Goal: Task Accomplishment & Management: Complete application form

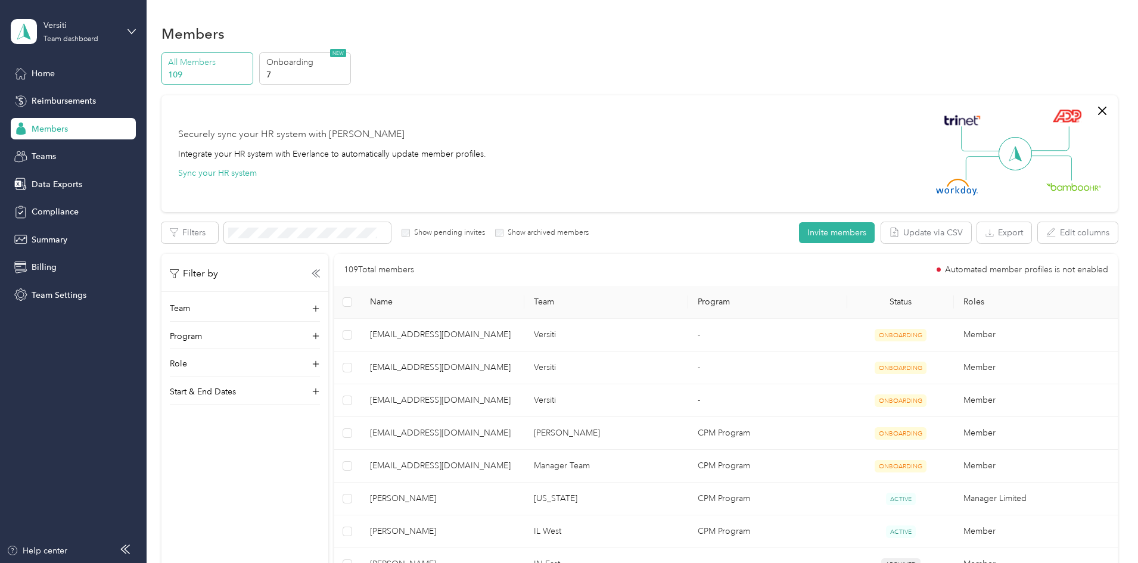
click at [54, 129] on span "Members" at bounding box center [50, 129] width 36 height 13
click at [799, 229] on button "Invite members" at bounding box center [837, 232] width 76 height 21
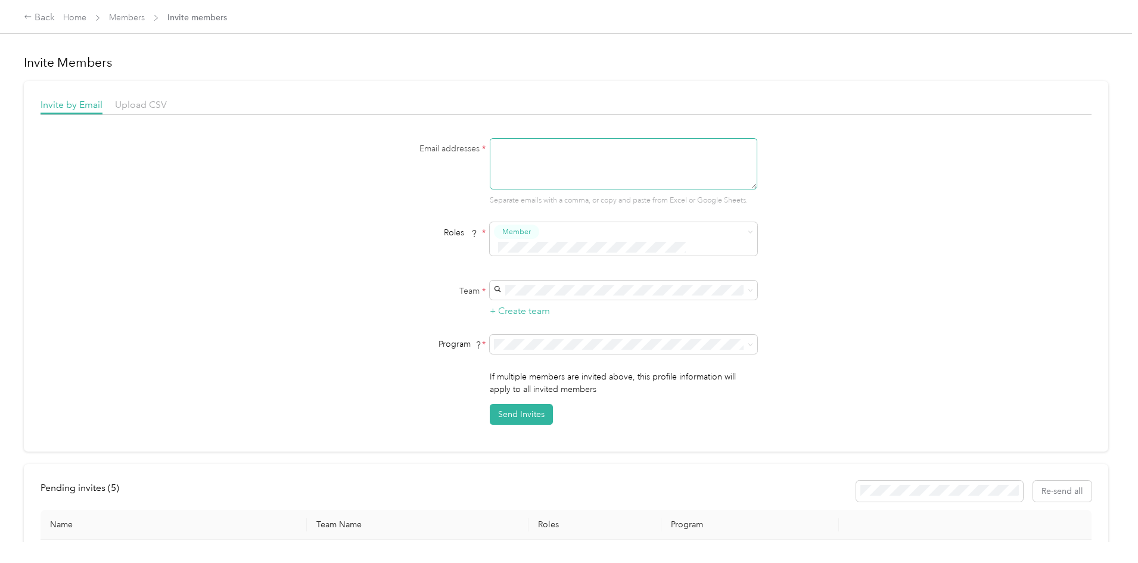
click at [576, 162] on textarea at bounding box center [623, 163] width 267 height 51
click at [503, 151] on textarea at bounding box center [623, 163] width 267 height 51
paste textarea "[EMAIL_ADDRESS][DOMAIN_NAME]"
type textarea "[EMAIL_ADDRESS][DOMAIN_NAME]"
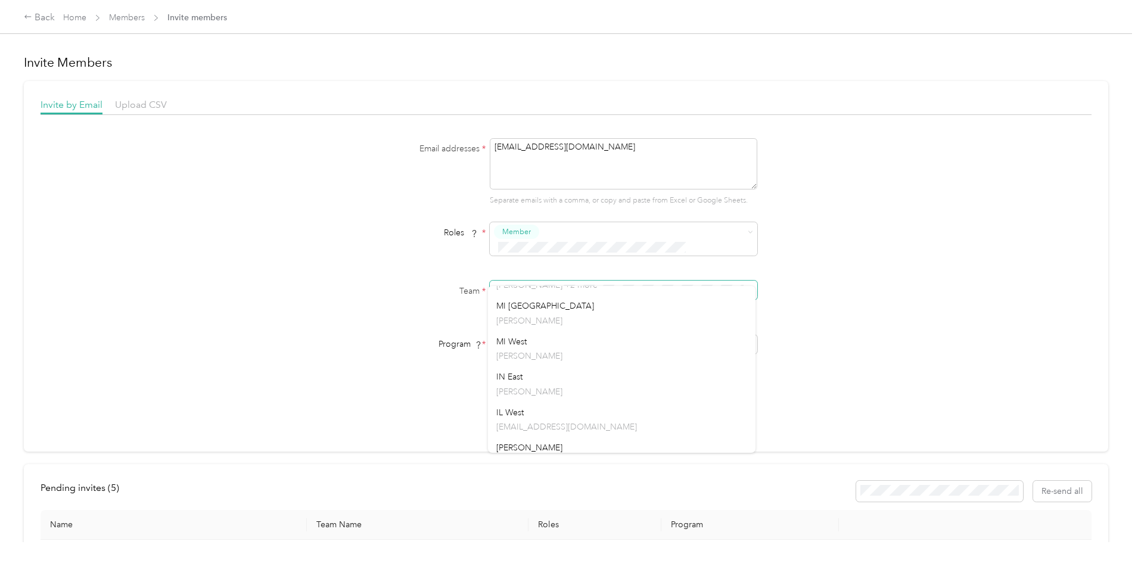
scroll to position [294, 0]
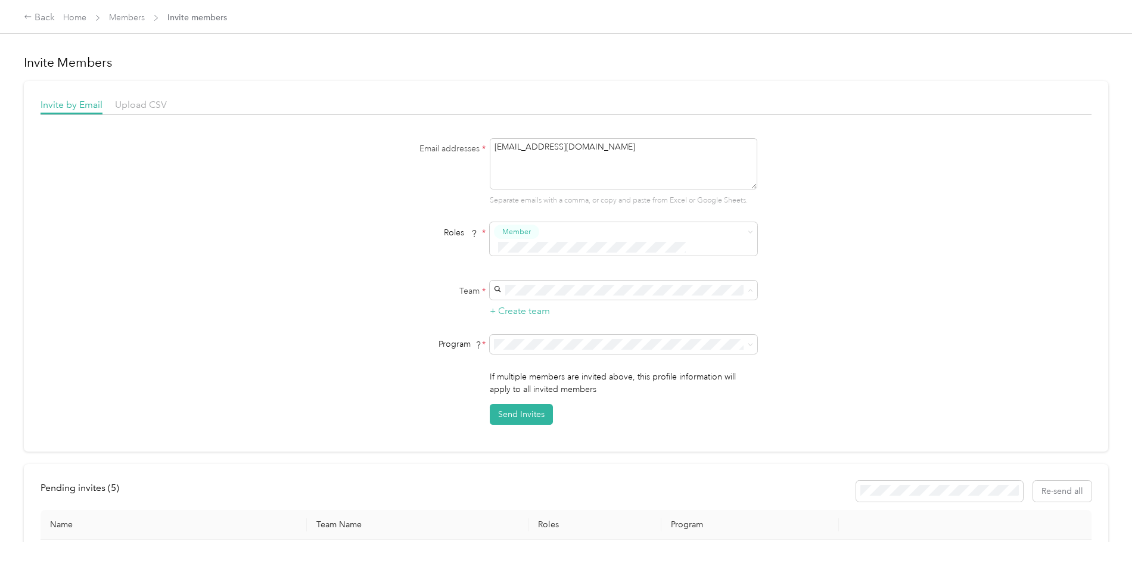
click at [577, 323] on div "MI West [PERSON_NAME]" at bounding box center [621, 328] width 251 height 27
click at [287, 325] on div "Email addresses * [EMAIL_ADDRESS][DOMAIN_NAME] Separate emails with a comma, or…" at bounding box center [566, 281] width 1051 height 286
click at [534, 404] on button "Send Invites" at bounding box center [521, 414] width 63 height 21
drag, startPoint x: 586, startPoint y: 149, endPoint x: 440, endPoint y: 139, distance: 146.2
click at [444, 141] on div "Email addresses * [EMAIL_ADDRESS][DOMAIN_NAME] Separate emails with a comma, or…" at bounding box center [566, 172] width 459 height 68
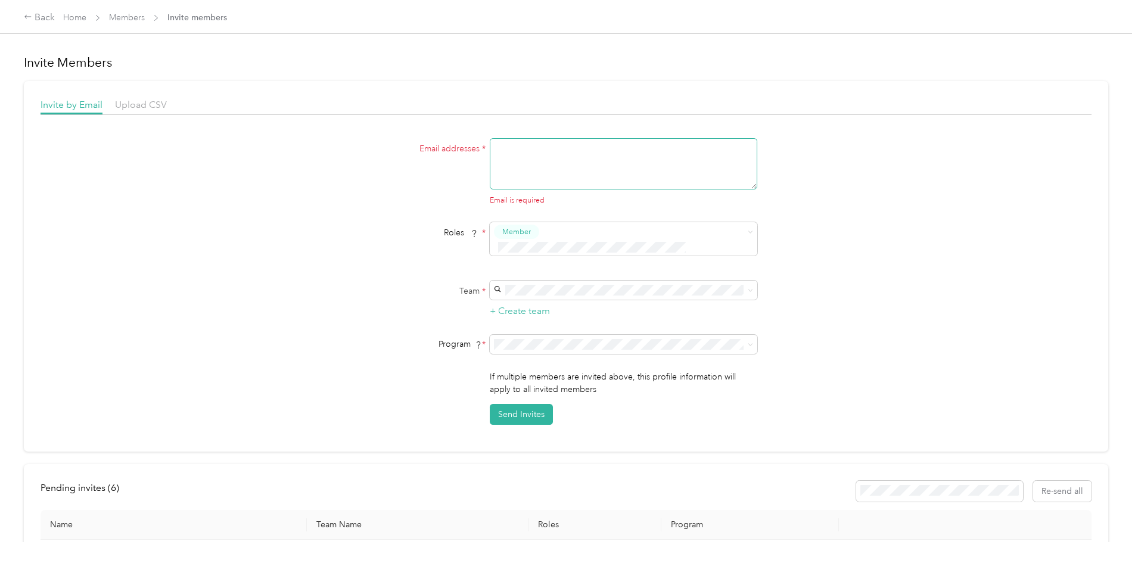
click at [509, 149] on textarea at bounding box center [623, 163] width 267 height 51
paste textarea "[EMAIL_ADDRESS][DOMAIN_NAME]"
type textarea "[EMAIL_ADDRESS][DOMAIN_NAME]"
click at [558, 336] on div "WI West [PERSON_NAME]" at bounding box center [621, 339] width 251 height 27
click at [349, 338] on div "Program *" at bounding box center [411, 344] width 149 height 13
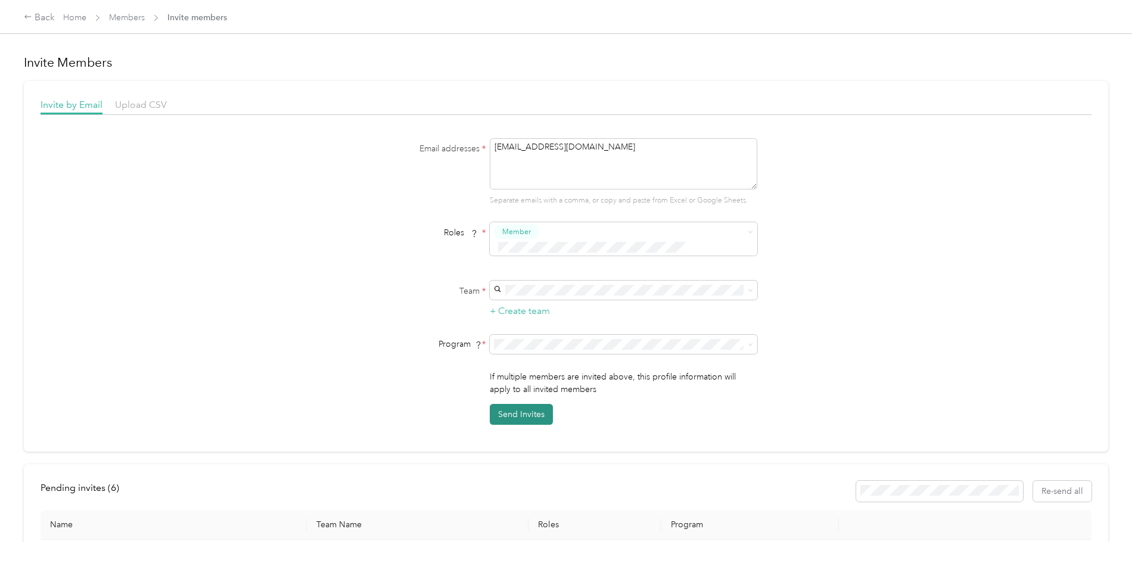
click at [528, 404] on button "Send Invites" at bounding box center [521, 414] width 63 height 21
drag, startPoint x: 620, startPoint y: 152, endPoint x: 428, endPoint y: 147, distance: 192.5
click at [428, 147] on div "Email addresses * [EMAIL_ADDRESS][DOMAIN_NAME] Separate emails with a comma, or…" at bounding box center [566, 172] width 459 height 68
click at [531, 149] on textarea at bounding box center [623, 163] width 267 height 51
paste textarea "[EMAIL_ADDRESS][DOMAIN_NAME]"
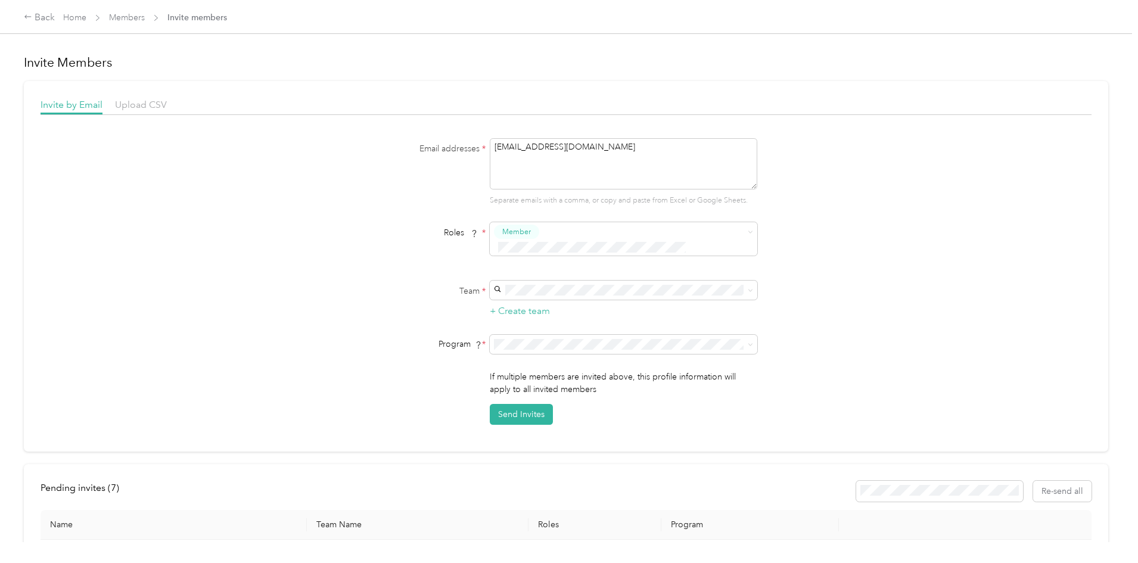
type textarea "[EMAIL_ADDRESS][DOMAIN_NAME]"
drag, startPoint x: 601, startPoint y: 153, endPoint x: 341, endPoint y: 125, distance: 261.2
click at [341, 125] on div "Invite by Email Upload CSV Email addresses * [EMAIL_ADDRESS][DOMAIN_NAME] Separ…" at bounding box center [566, 261] width 1051 height 327
click at [556, 167] on textarea at bounding box center [623, 163] width 267 height 51
paste textarea "[EMAIL_ADDRESS][DOMAIN_NAME]"
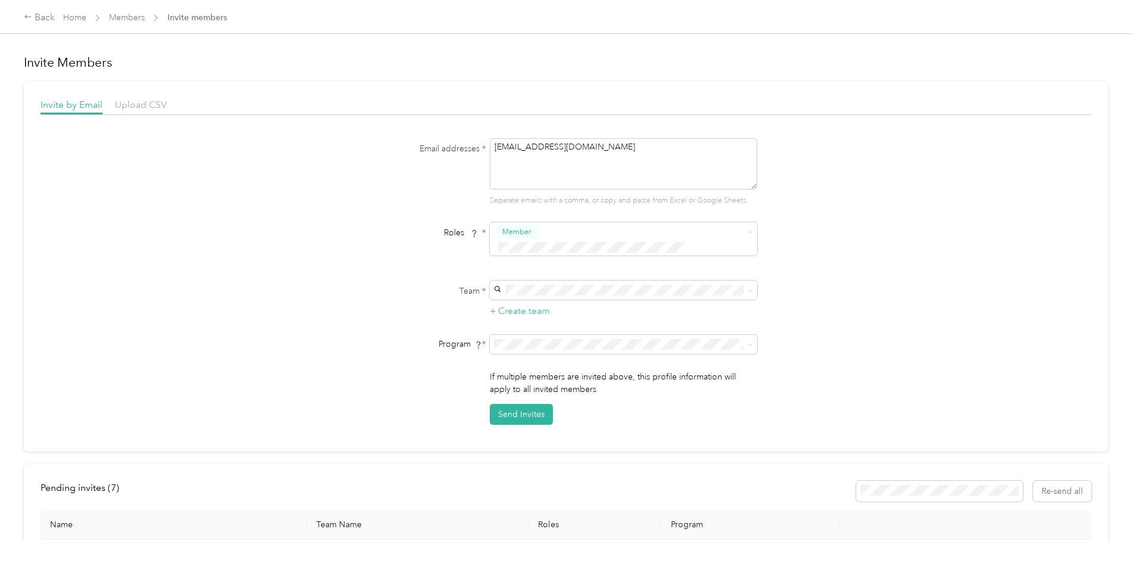
type textarea "[EMAIL_ADDRESS][DOMAIN_NAME]"
click at [557, 409] on div "[US_STATE] [PERSON_NAME]" at bounding box center [621, 410] width 251 height 27
click at [322, 341] on div "Email addresses * [EMAIL_ADDRESS][DOMAIN_NAME] Separate emails with a comma, or…" at bounding box center [566, 281] width 1051 height 286
click at [507, 404] on button "Send Invites" at bounding box center [521, 414] width 63 height 21
